Goal: Check status: Check status

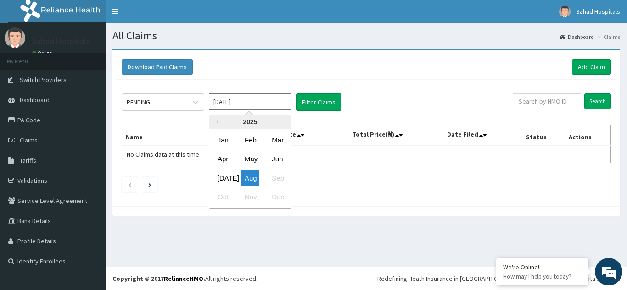
click at [246, 103] on input "[DATE]" at bounding box center [250, 102] width 83 height 17
click at [222, 180] on div "[DATE]" at bounding box center [223, 178] width 18 height 17
type input "[DATE]"
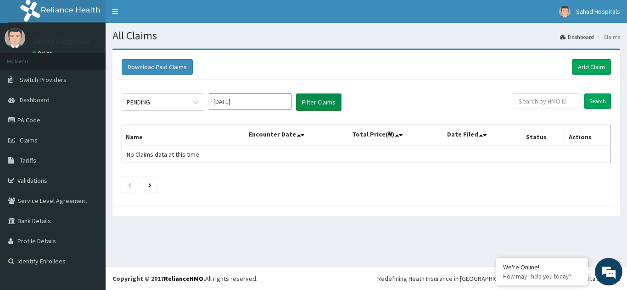
click at [325, 97] on button "Filter Claims" at bounding box center [318, 102] width 45 height 17
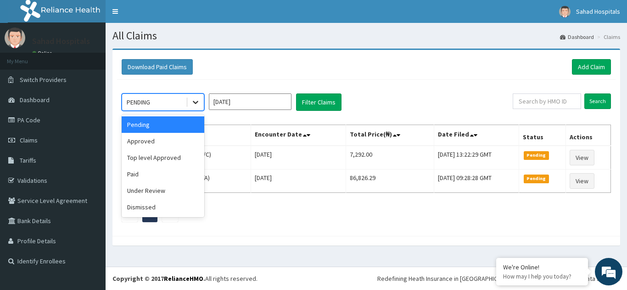
click at [194, 96] on div at bounding box center [195, 102] width 17 height 17
click at [168, 144] on div "Approved" at bounding box center [163, 141] width 83 height 17
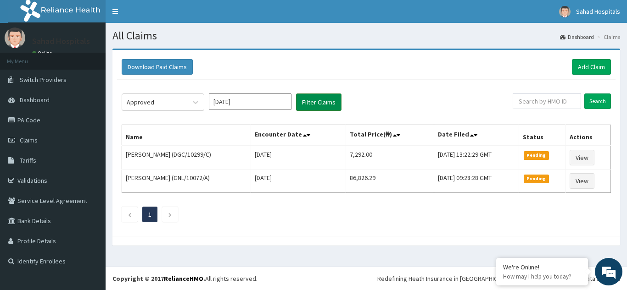
click at [313, 101] on button "Filter Claims" at bounding box center [318, 102] width 45 height 17
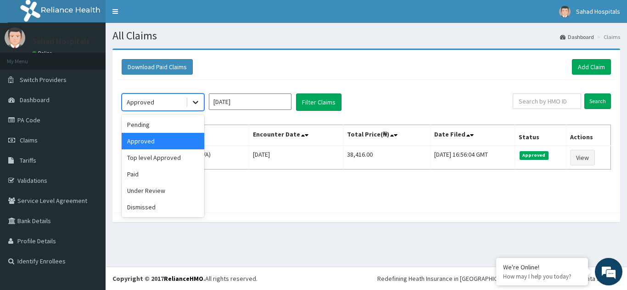
click at [192, 101] on icon at bounding box center [195, 102] width 9 height 9
click at [176, 152] on div "Top level Approved" at bounding box center [163, 158] width 83 height 17
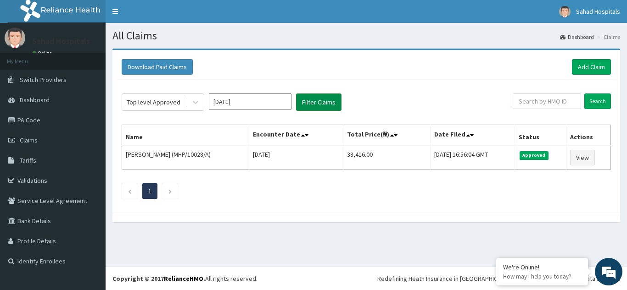
click at [327, 97] on button "Filter Claims" at bounding box center [318, 102] width 45 height 17
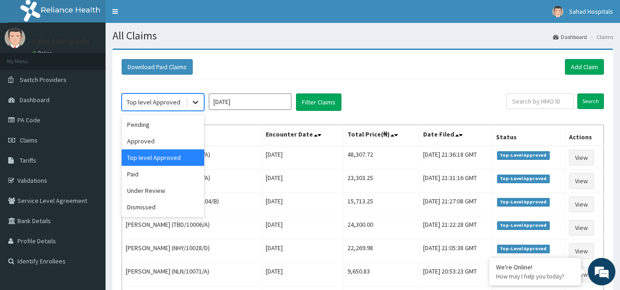
click at [193, 105] on icon at bounding box center [195, 102] width 9 height 9
click at [162, 177] on div "Paid" at bounding box center [163, 174] width 83 height 17
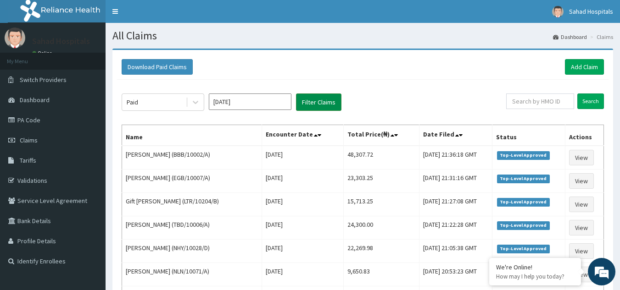
click at [321, 106] on button "Filter Claims" at bounding box center [318, 102] width 45 height 17
